Goal: Task Accomplishment & Management: Manage account settings

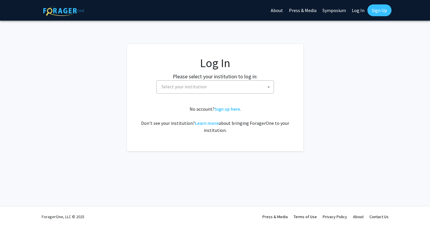
select select
click at [211, 85] on span "Select your institution" at bounding box center [216, 87] width 115 height 12
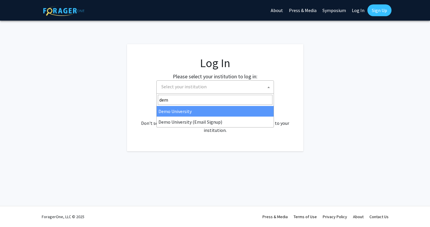
type input "demo"
select select "8"
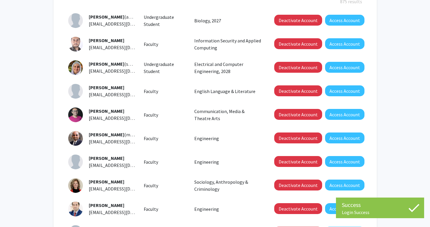
scroll to position [99, 0]
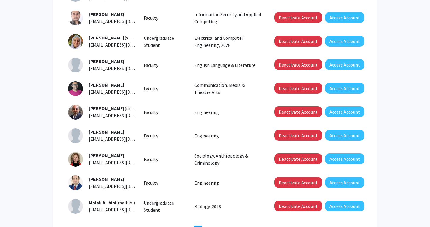
scroll to position [179, 0]
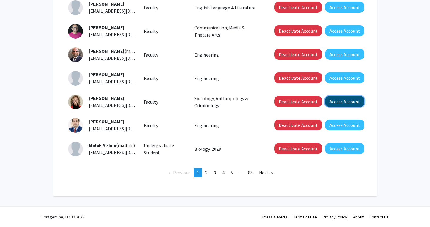
click at [330, 102] on button "Access Account" at bounding box center [344, 101] width 39 height 11
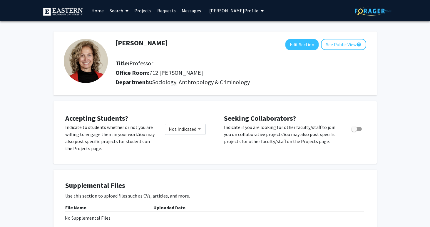
click at [117, 12] on link "Search" at bounding box center [119, 10] width 25 height 21
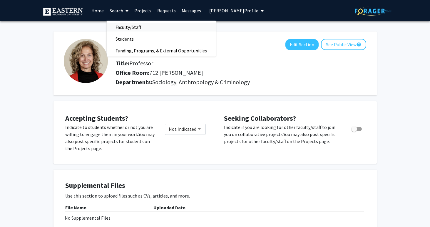
click at [133, 29] on span "Faculty/Staff" at bounding box center [128, 27] width 43 height 12
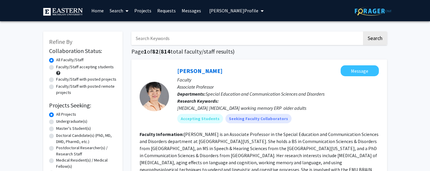
click at [227, 9] on span "Kristine Ajrouch's Profile" at bounding box center [233, 11] width 49 height 6
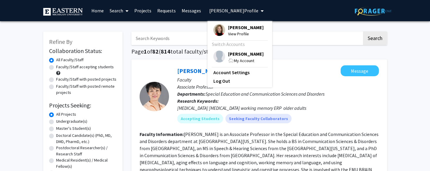
click at [241, 57] on div "My Account" at bounding box center [246, 60] width 36 height 7
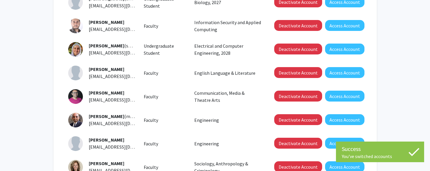
scroll to position [122, 0]
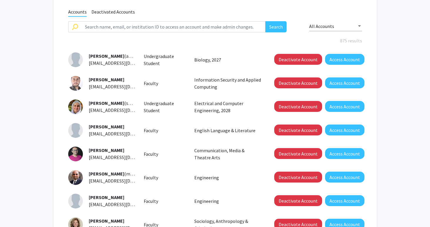
scroll to position [57, 0]
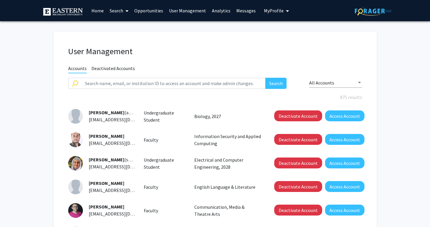
click at [280, 12] on span "My Profile" at bounding box center [274, 11] width 20 height 6
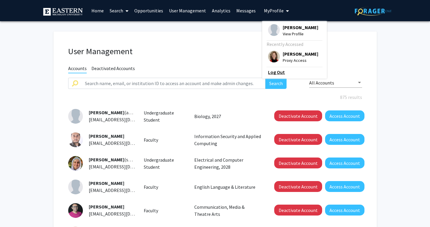
click at [274, 74] on link "Log Out" at bounding box center [294, 72] width 53 height 7
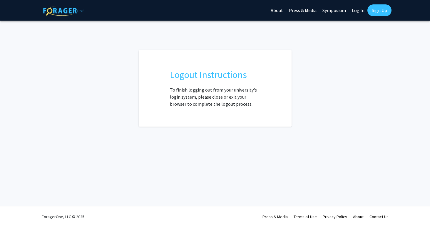
click at [364, 10] on link "Log In" at bounding box center [358, 10] width 19 height 21
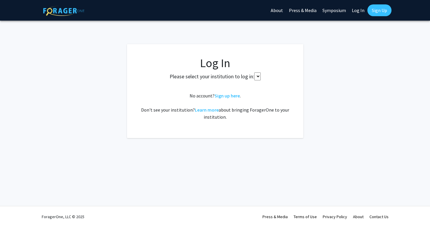
select select
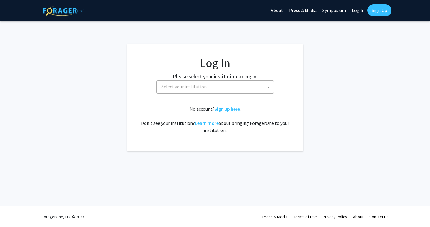
click at [187, 87] on span "Select your institution" at bounding box center [184, 87] width 45 height 6
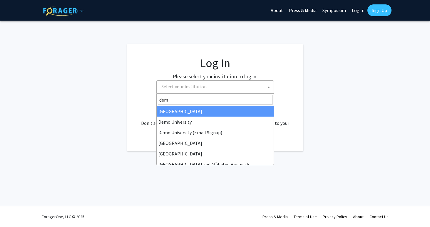
type input "demo"
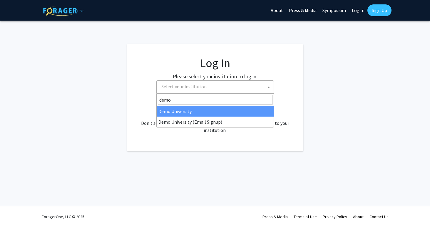
select select "8"
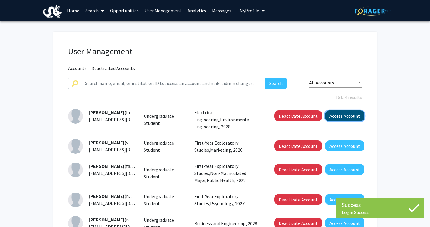
click at [332, 114] on button "Access Account" at bounding box center [344, 115] width 39 height 11
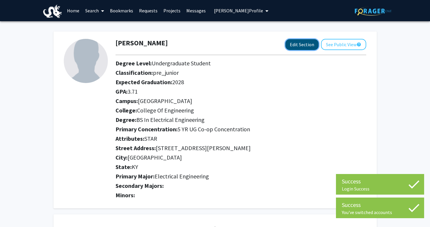
click at [295, 47] on button "Edit Section" at bounding box center [302, 44] width 33 height 11
select select
select select "[GEOGRAPHIC_DATA]"
select select "College of Engineering"
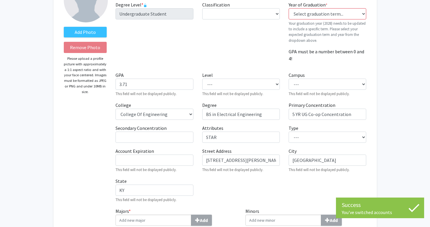
scroll to position [57, 0]
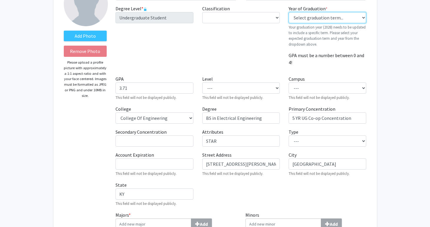
click at [322, 22] on select "Select graduation term... Previous: 2028 (Please select a specific term) Spring…" at bounding box center [328, 17] width 78 height 11
select select "3: summer_2020"
click at [289, 12] on select "Select graduation term... Previous: 2028 (Please select a specific term) Spring…" at bounding box center [328, 17] width 78 height 11
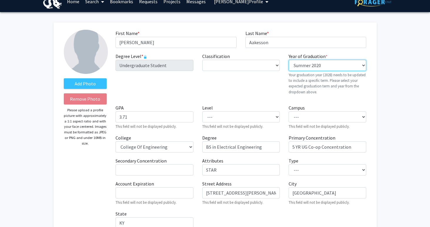
scroll to position [0, 0]
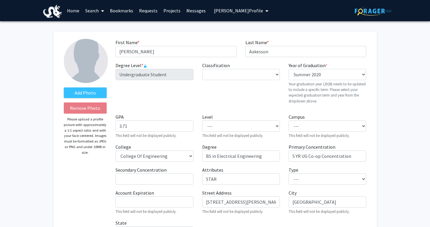
click at [245, 7] on button "Elizabeth Aakesson's Profile" at bounding box center [241, 10] width 58 height 21
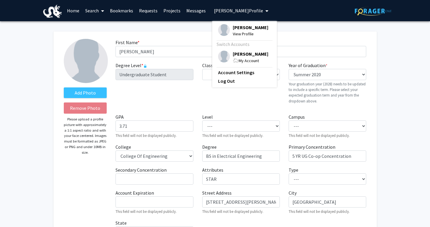
click at [244, 63] on span "My Account" at bounding box center [249, 60] width 20 height 5
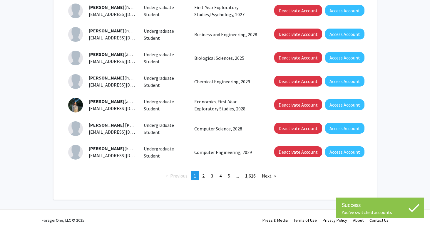
scroll to position [192, 0]
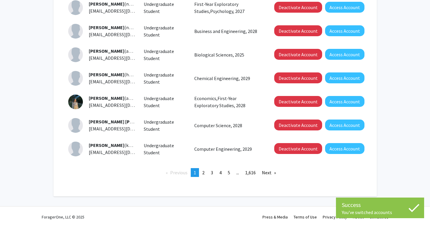
click at [332, 154] on div "Deactivate Account Access Account" at bounding box center [319, 149] width 101 height 15
click at [332, 149] on button "Access Account" at bounding box center [344, 148] width 39 height 11
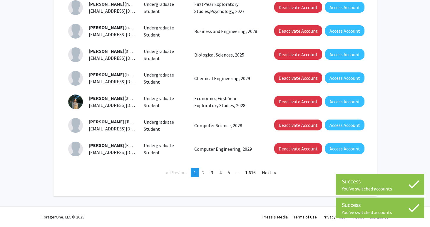
scroll to position [0, 0]
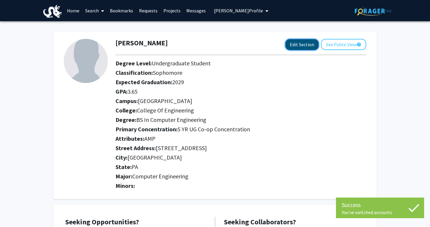
click at [299, 48] on button "Edit Section" at bounding box center [302, 44] width 33 height 11
select select "sophomore"
select select "[GEOGRAPHIC_DATA]"
select select "College of Engineering"
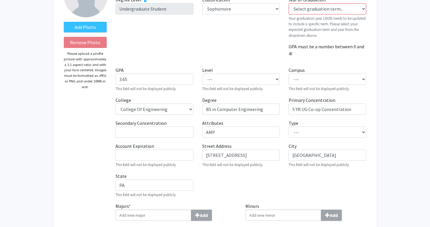
scroll to position [64, 0]
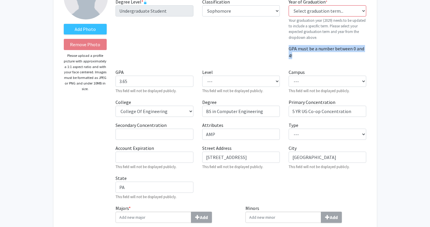
drag, startPoint x: 297, startPoint y: 56, endPoint x: 287, endPoint y: 49, distance: 12.2
click at [287, 49] on div "Year of Graduation * required Select graduation term... Previous: 2029 (Please …" at bounding box center [327, 31] width 86 height 66
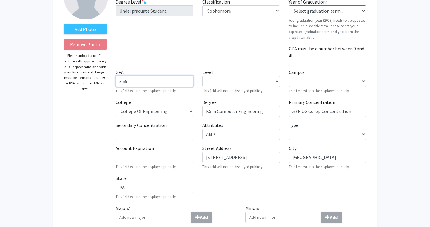
click at [145, 84] on input "3.65" at bounding box center [155, 81] width 78 height 11
click at [309, 62] on div "Year of Graduation * required Select graduation term... Previous: 2029 (Please …" at bounding box center [327, 31] width 86 height 66
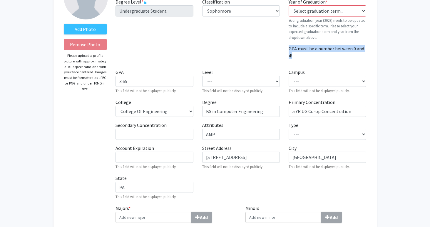
drag, startPoint x: 299, startPoint y: 54, endPoint x: 287, endPoint y: 48, distance: 13.6
click at [287, 48] on div "Year of Graduation * required Select graduation term... Previous: 2029 (Please …" at bounding box center [327, 31] width 86 height 66
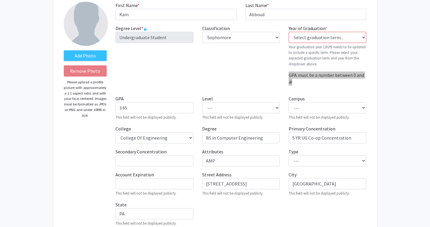
scroll to position [35, 0]
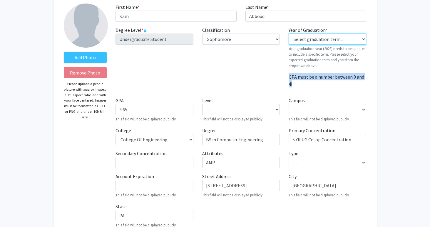
click at [310, 39] on select "Select graduation term... Previous: 2029 (Please select a specific term) Spring…" at bounding box center [328, 39] width 78 height 11
click at [289, 34] on select "Select graduation term... Previous: 2029 (Please select a specific term) Spring…" at bounding box center [328, 39] width 78 height 11
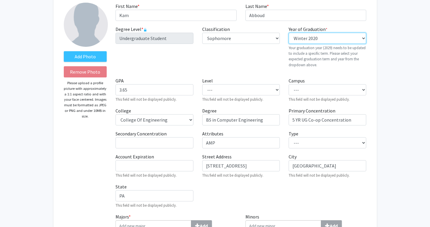
scroll to position [31, 0]
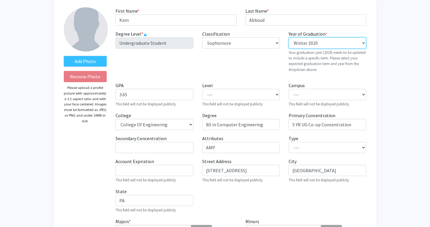
click at [309, 44] on select "Select graduation term... Previous: 2029 (Please select a specific term) Spring…" at bounding box center [328, 42] width 78 height 11
select select "0: null"
click at [289, 37] on select "Select graduation term... Previous: 2029 (Please select a specific term) Spring…" at bounding box center [328, 42] width 78 height 11
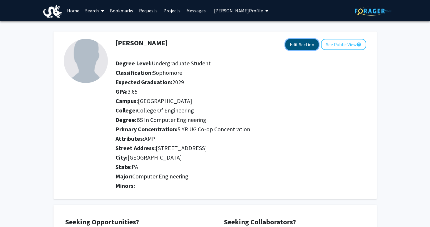
click at [302, 45] on button "Edit Section" at bounding box center [302, 44] width 33 height 11
select select "sophomore"
select select "[GEOGRAPHIC_DATA]"
select select "College of Engineering"
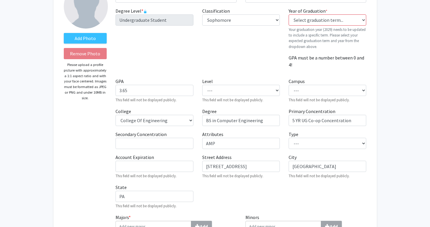
scroll to position [59, 0]
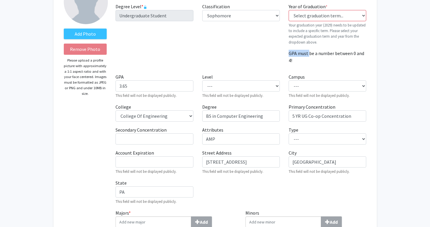
drag, startPoint x: 288, startPoint y: 53, endPoint x: 310, endPoint y: 56, distance: 22.2
click at [310, 56] on div "Year of Graduation * required Select graduation term... Previous: 2029 (Please …" at bounding box center [327, 36] width 86 height 66
click at [244, 49] on div "Classification required --- First-year Sophomore Junior Senior Postbaccalaureat…" at bounding box center [241, 36] width 86 height 66
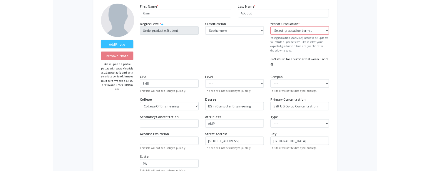
scroll to position [33, 0]
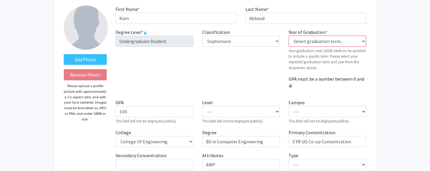
click at [322, 66] on p "Your graduation year (2029) needs to be updated to include a specific term. Ple…" at bounding box center [328, 59] width 78 height 23
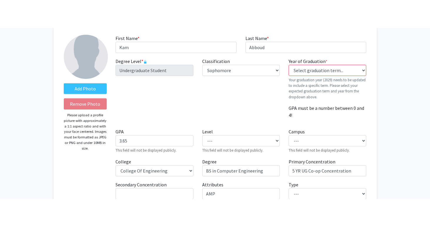
scroll to position [28, 0]
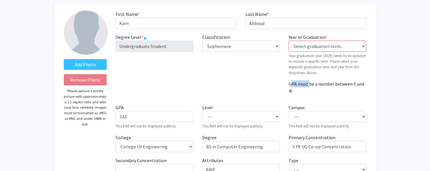
drag, startPoint x: 291, startPoint y: 83, endPoint x: 309, endPoint y: 84, distance: 18.3
click at [309, 84] on p "GPA must be a number between 0 and 4!" at bounding box center [328, 87] width 78 height 14
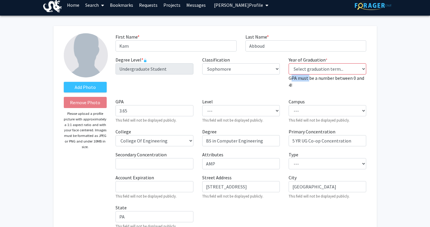
scroll to position [4, 0]
